Goal: Browse casually: Explore the website without a specific task or goal

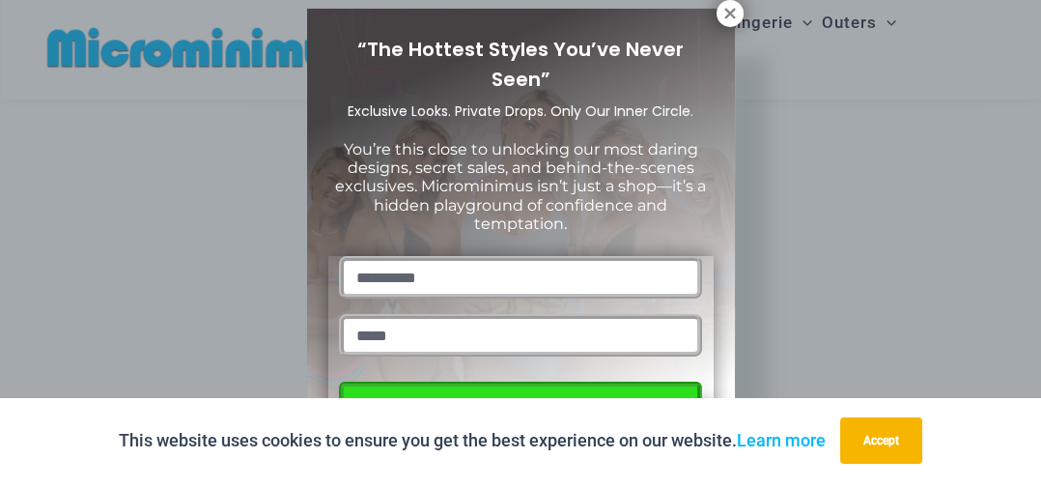
scroll to position [425, 0]
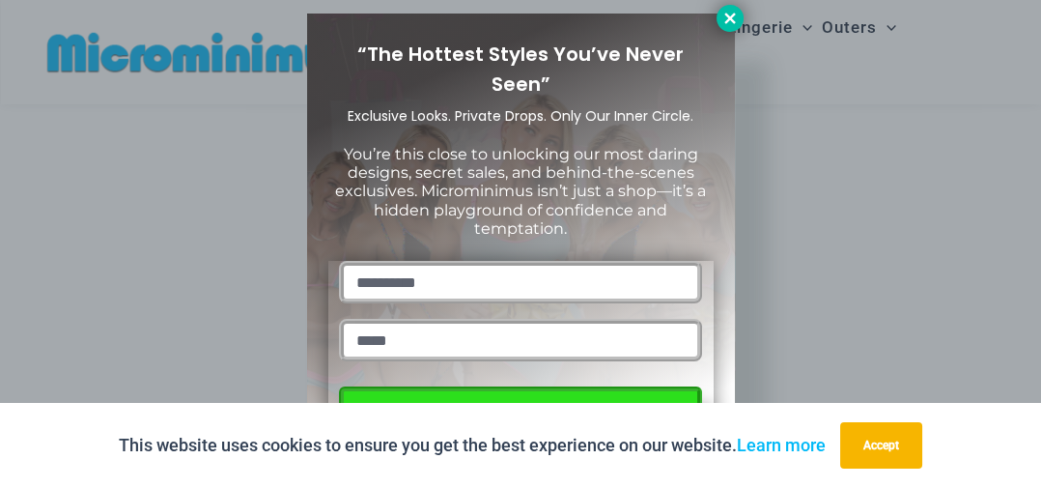
click at [649, 18] on icon at bounding box center [730, 18] width 11 height 11
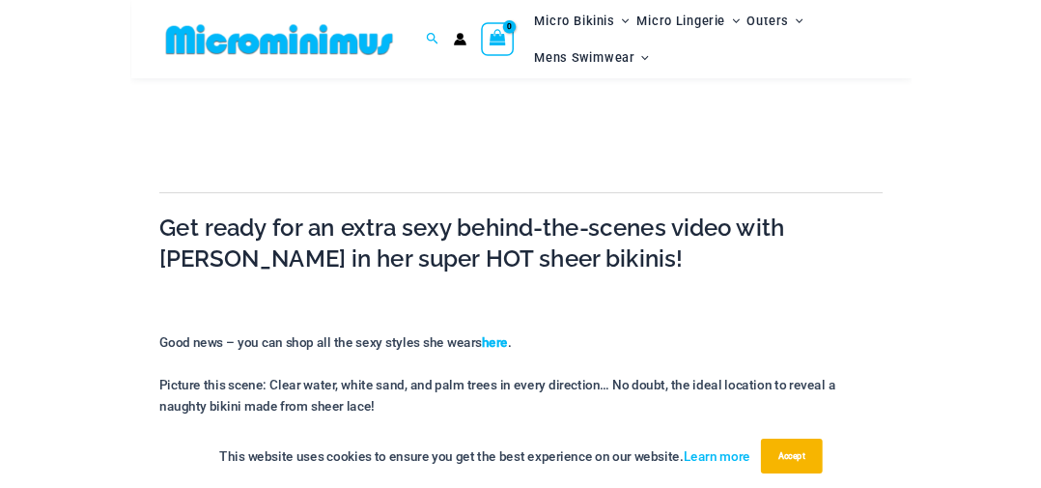
scroll to position [661, 0]
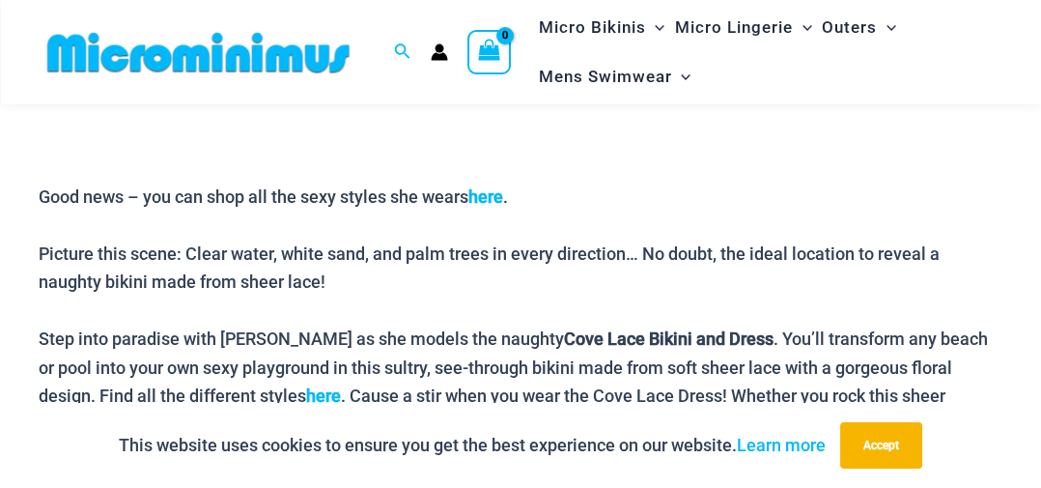
scroll to position [858, 0]
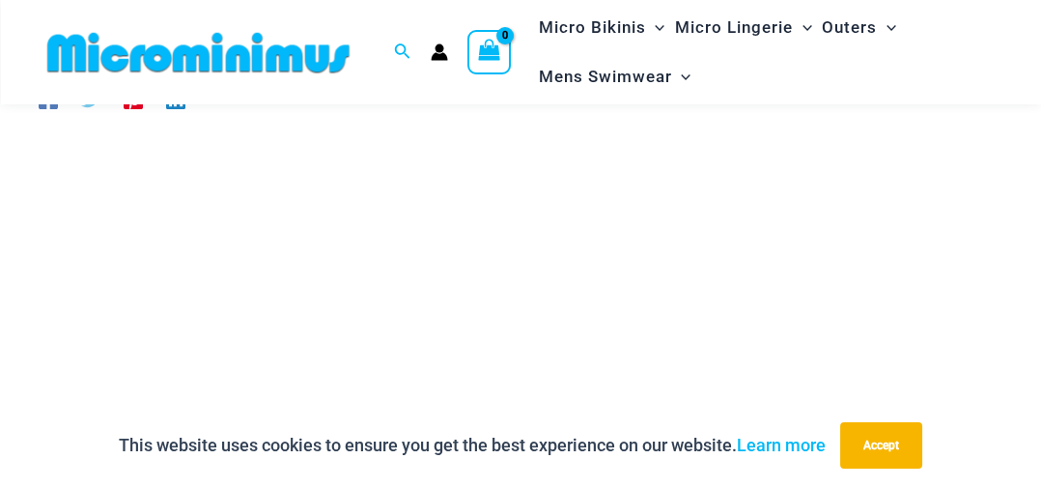
scroll to position [164, 0]
